Goal: Information Seeking & Learning: Learn about a topic

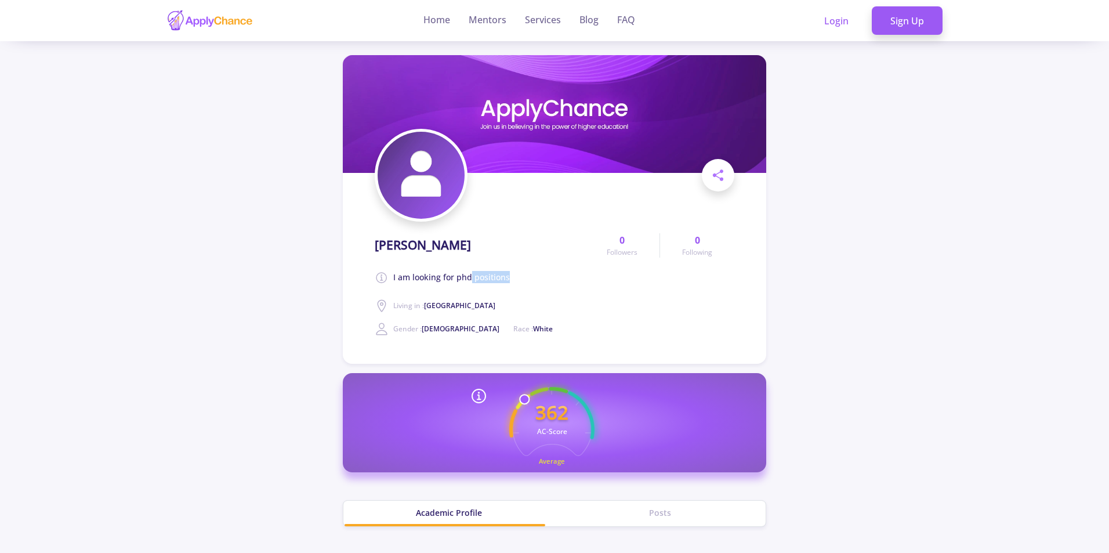
drag, startPoint x: 469, startPoint y: 277, endPoint x: 530, endPoint y: 286, distance: 62.2
click at [530, 286] on div "[PERSON_NAME] am looking for phd positions Living in : [GEOGRAPHIC_DATA] Gender…" at bounding box center [480, 281] width 210 height 107
click at [529, 286] on div "[PERSON_NAME] am looking for phd positions Living in : [GEOGRAPHIC_DATA] Gender…" at bounding box center [480, 281] width 210 height 107
drag, startPoint x: 430, startPoint y: 326, endPoint x: 438, endPoint y: 326, distance: 8.1
click at [438, 326] on span "[DEMOGRAPHIC_DATA]" at bounding box center [460, 329] width 78 height 10
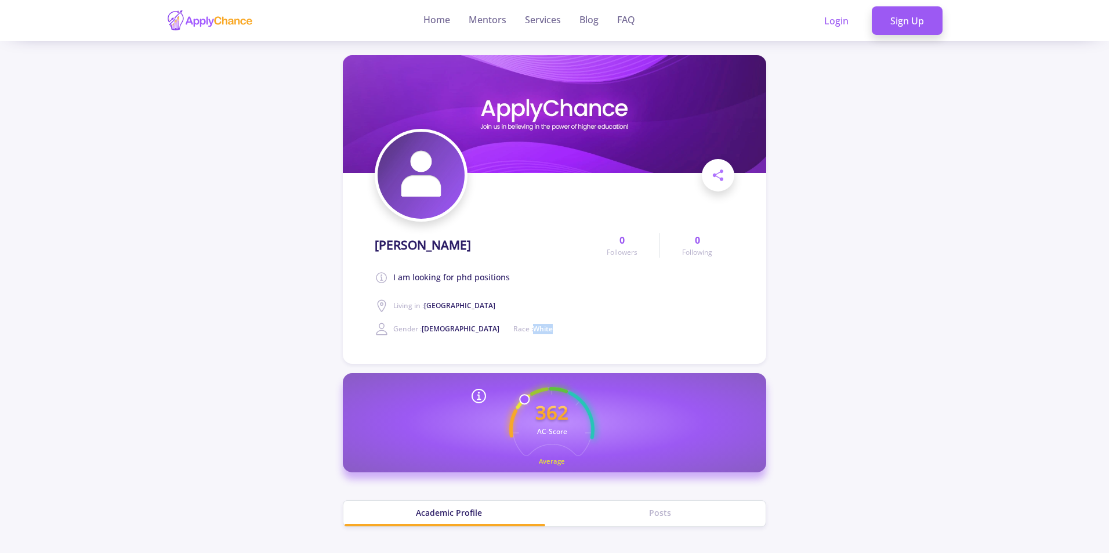
drag, startPoint x: 489, startPoint y: 327, endPoint x: 496, endPoint y: 329, distance: 7.7
click at [496, 329] on div "[PERSON_NAME] am looking for phd positions Living in : [GEOGRAPHIC_DATA] Gender…" at bounding box center [480, 281] width 210 height 107
click at [377, 245] on h1 "[PERSON_NAME]" at bounding box center [423, 245] width 96 height 14
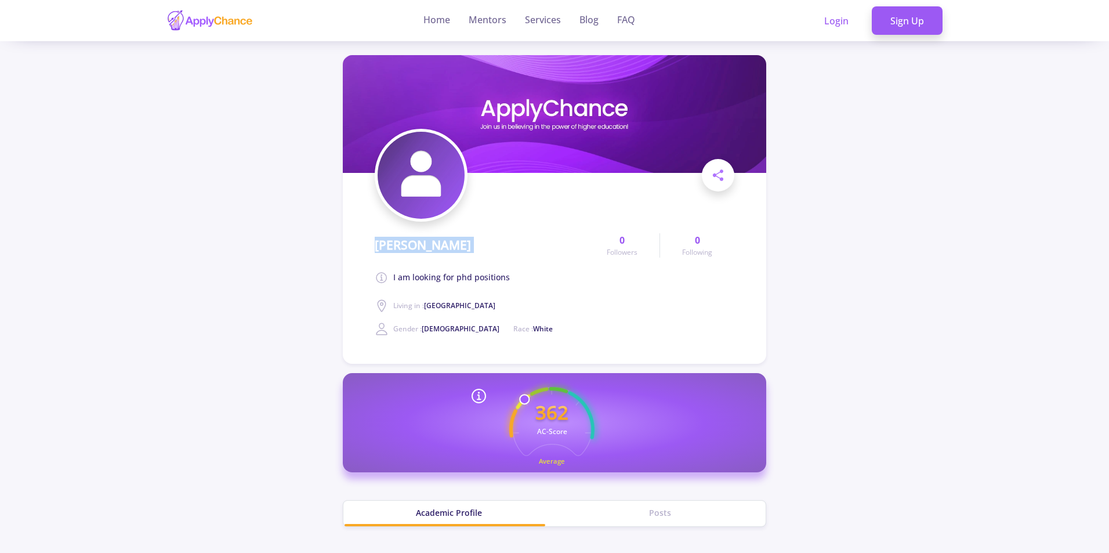
click at [377, 245] on h1 "[PERSON_NAME]" at bounding box center [423, 245] width 96 height 14
click at [406, 247] on h1 "[PERSON_NAME]" at bounding box center [423, 245] width 96 height 14
drag, startPoint x: 376, startPoint y: 242, endPoint x: 470, endPoint y: 248, distance: 93.5
click at [470, 248] on div "[PERSON_NAME] am looking for phd positions Living in : [GEOGRAPHIC_DATA] Gender…" at bounding box center [480, 281] width 210 height 107
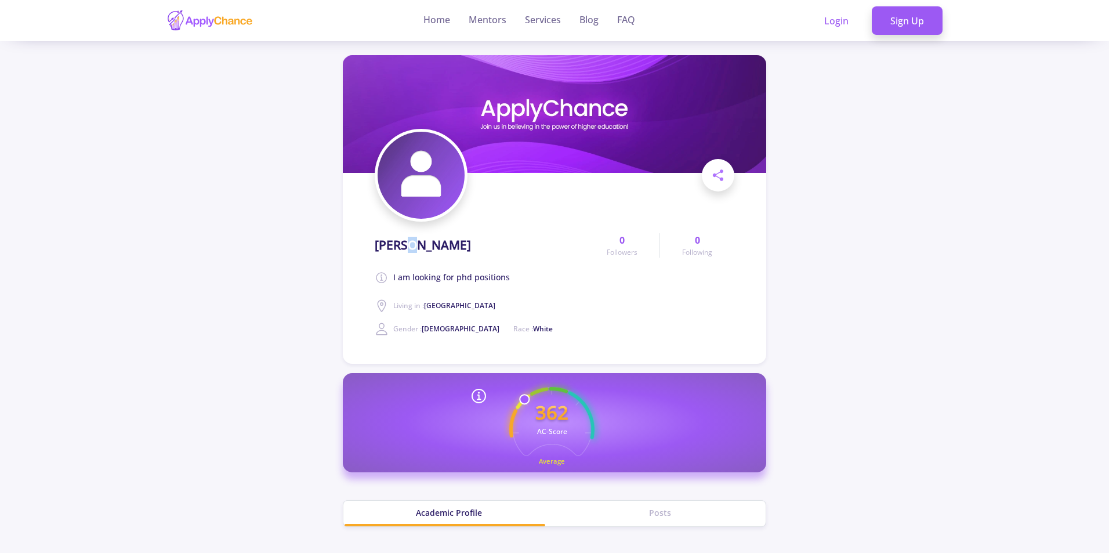
click at [402, 243] on h1 "[PERSON_NAME]" at bounding box center [423, 245] width 96 height 14
click at [420, 242] on h1 "[PERSON_NAME]" at bounding box center [423, 245] width 96 height 14
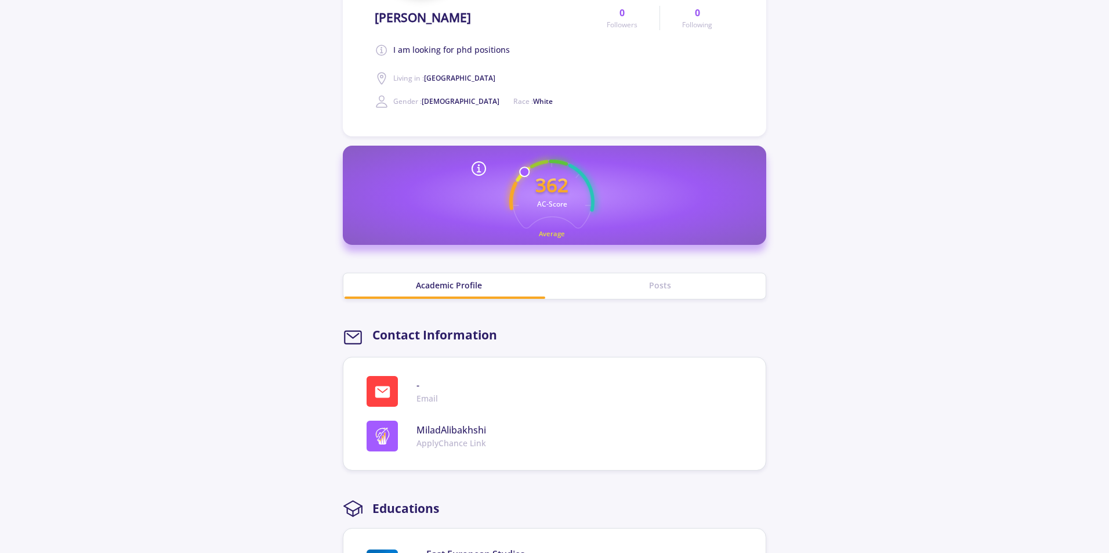
scroll to position [232, 0]
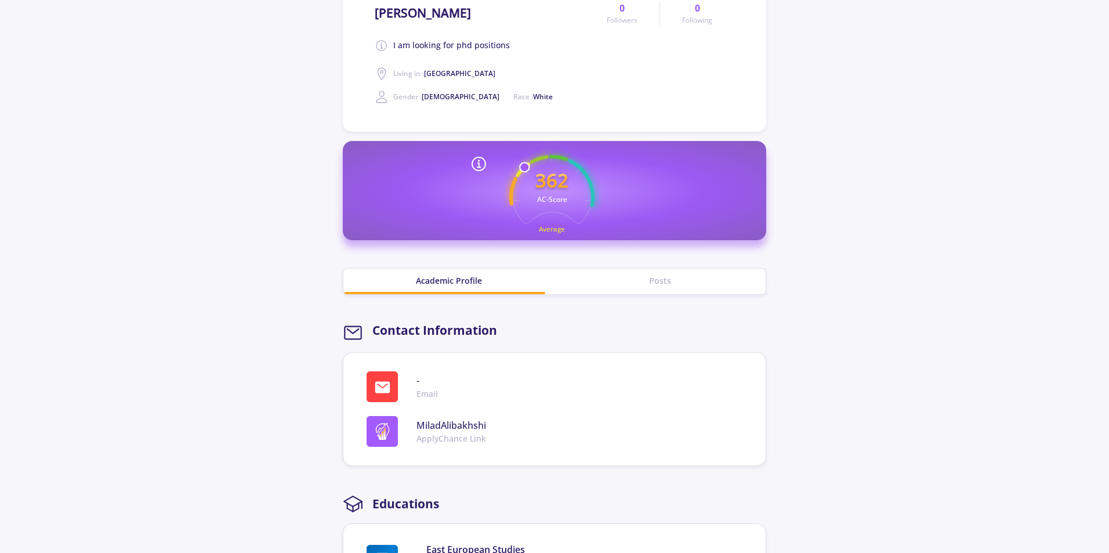
click at [480, 163] on icon at bounding box center [479, 164] width 19 height 19
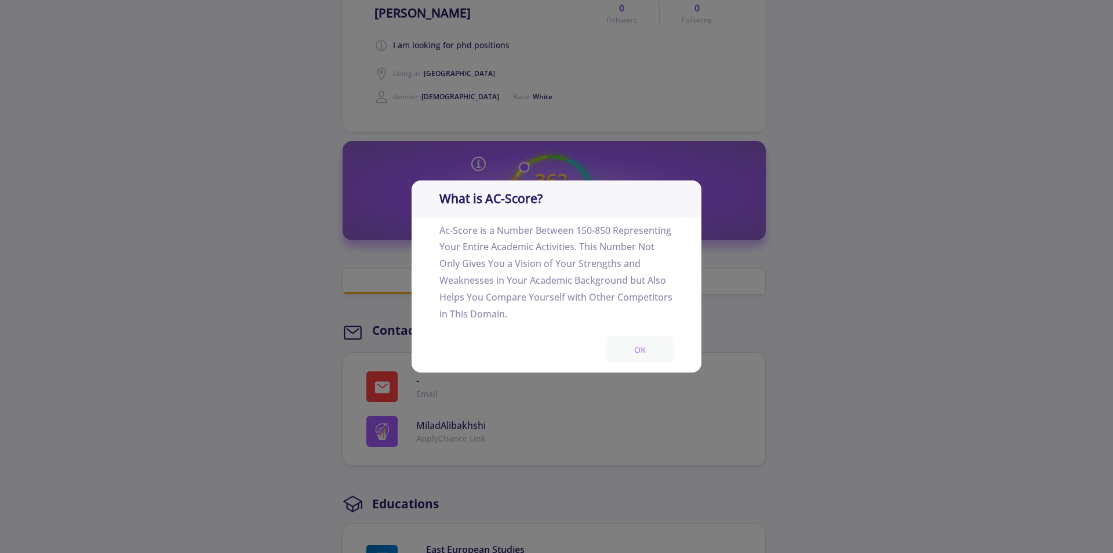
click at [645, 349] on button "OK" at bounding box center [639, 349] width 67 height 27
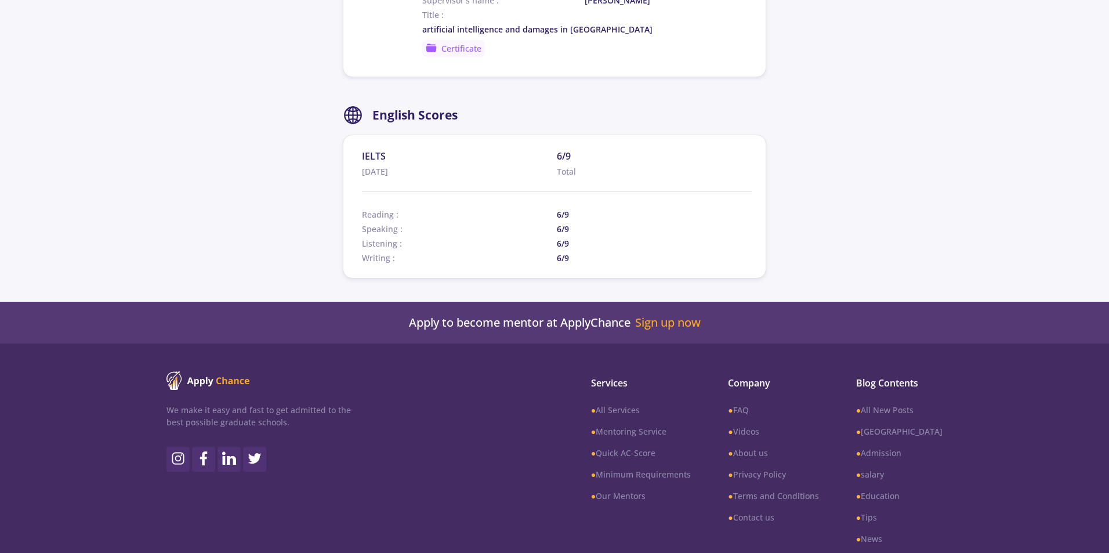
scroll to position [918, 0]
